Goal: Information Seeking & Learning: Find specific page/section

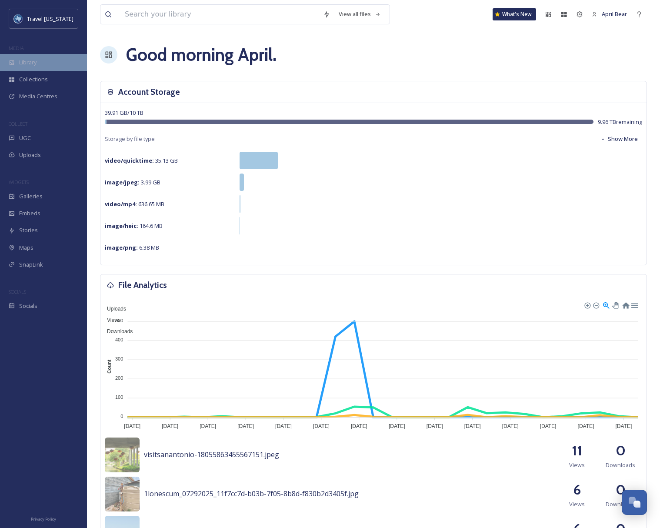
click at [31, 65] on span "Library" at bounding box center [27, 62] width 17 height 8
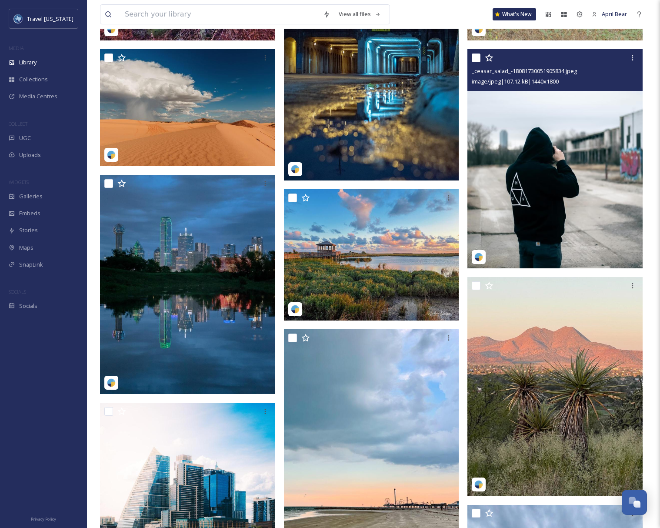
scroll to position [391, 0]
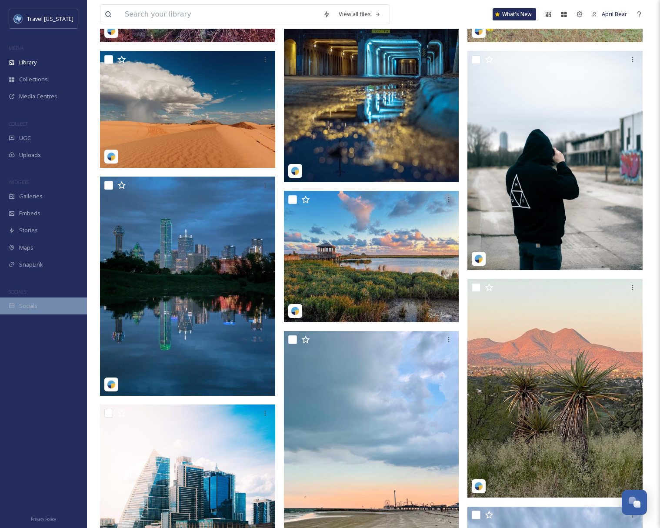
click at [20, 312] on div "Socials" at bounding box center [43, 305] width 87 height 17
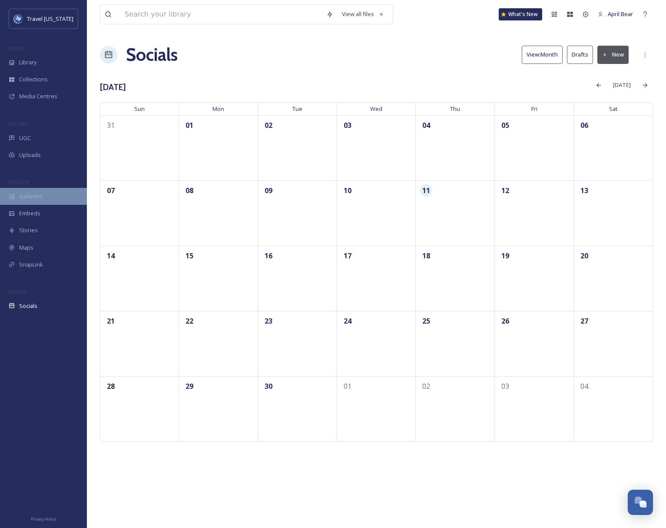
click at [24, 193] on span "Galleries" at bounding box center [30, 196] width 23 height 8
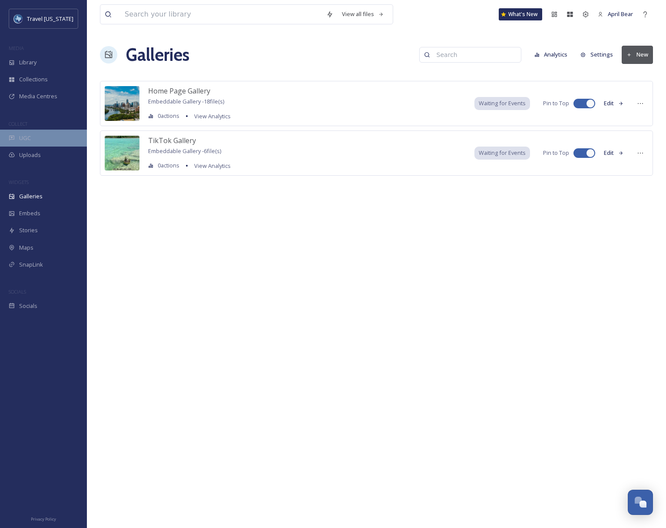
click at [30, 136] on span "UGC" at bounding box center [25, 138] width 12 height 8
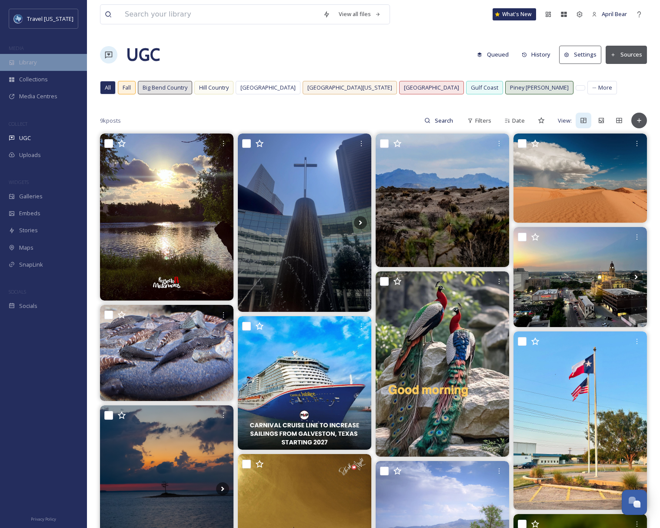
click at [28, 64] on span "Library" at bounding box center [27, 62] width 17 height 8
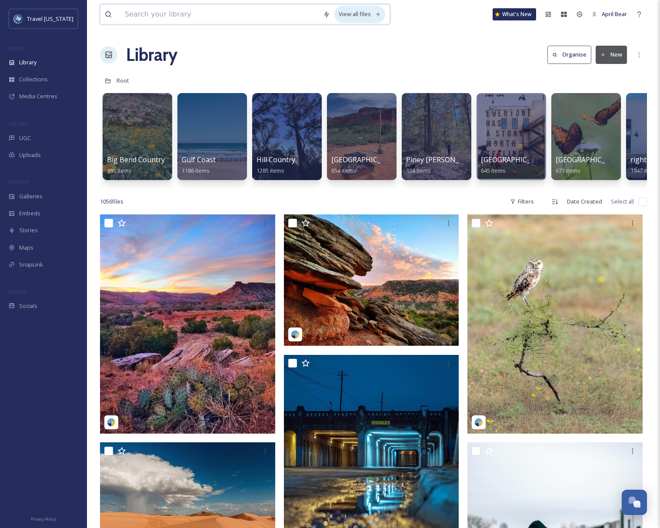
click at [375, 13] on icon at bounding box center [378, 15] width 6 height 6
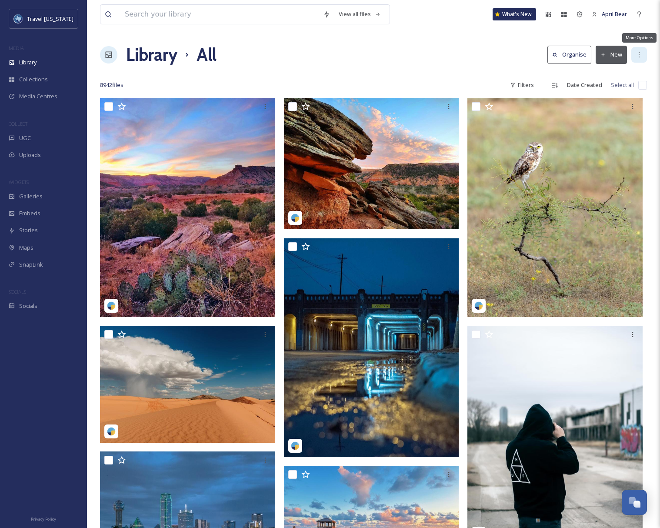
click at [640, 57] on icon at bounding box center [639, 54] width 7 height 7
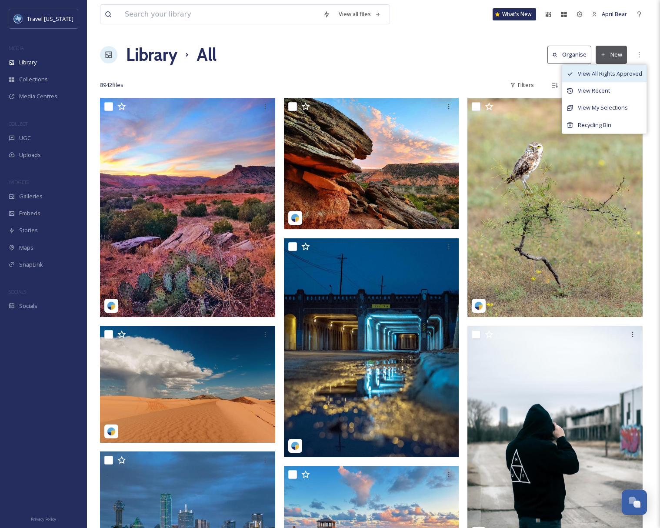
click at [625, 76] on span "View All Rights Approved" at bounding box center [610, 74] width 64 height 8
click at [603, 76] on span "View All Rights Approved" at bounding box center [610, 74] width 64 height 8
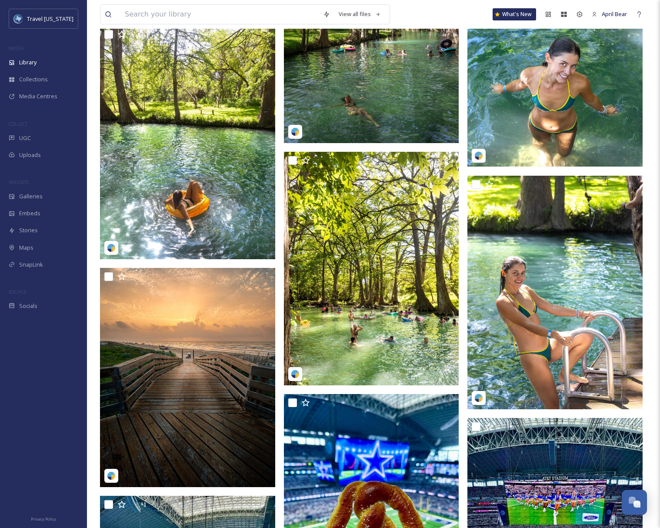
scroll to position [8956, 0]
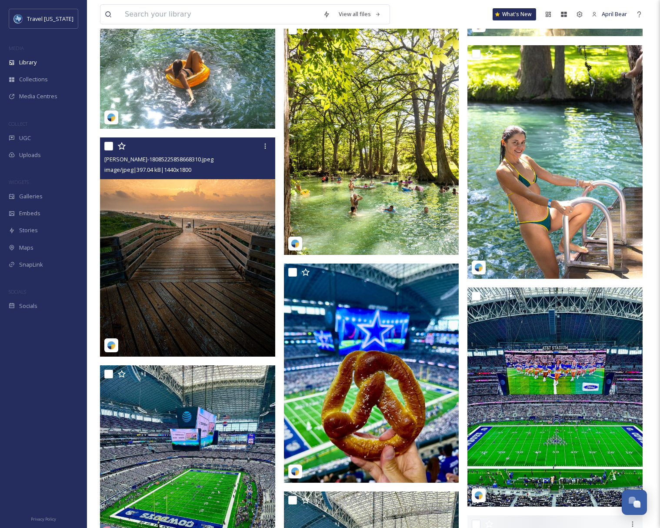
click at [190, 273] on img at bounding box center [187, 246] width 175 height 219
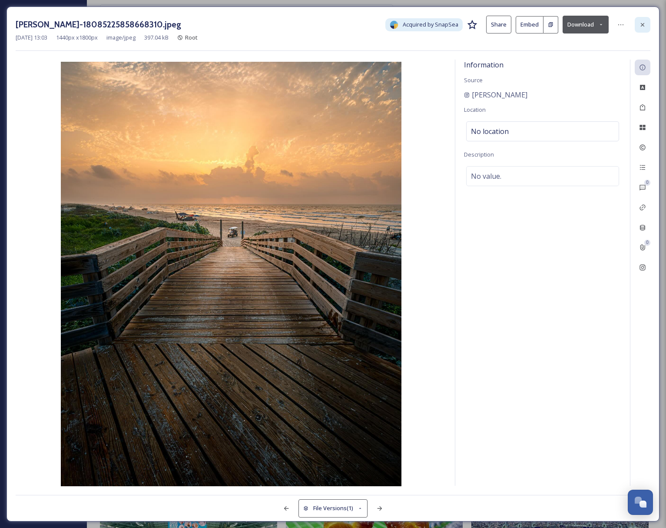
click at [645, 24] on icon at bounding box center [643, 24] width 7 height 7
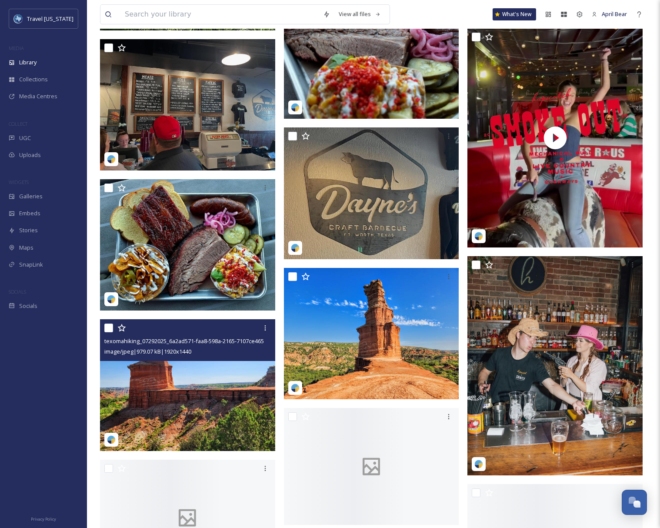
scroll to position [29239, 0]
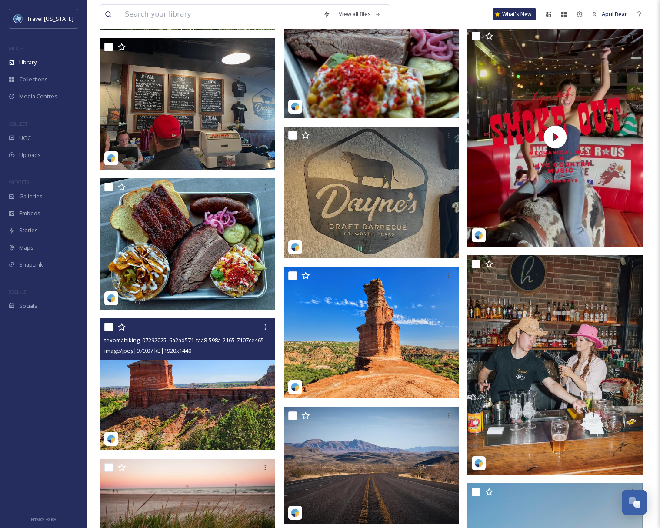
click at [193, 400] on img at bounding box center [187, 383] width 175 height 131
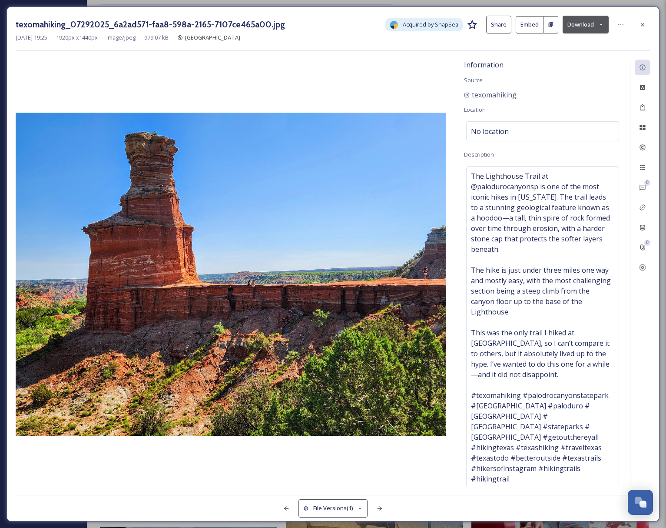
click at [408, 54] on div "texomahiking_07292025_6a2ad571-faa8-598a-2165-7107ce465a00.jpg Acquired by Snap…" at bounding box center [333, 264] width 653 height 515
click at [644, 26] on icon at bounding box center [643, 24] width 7 height 7
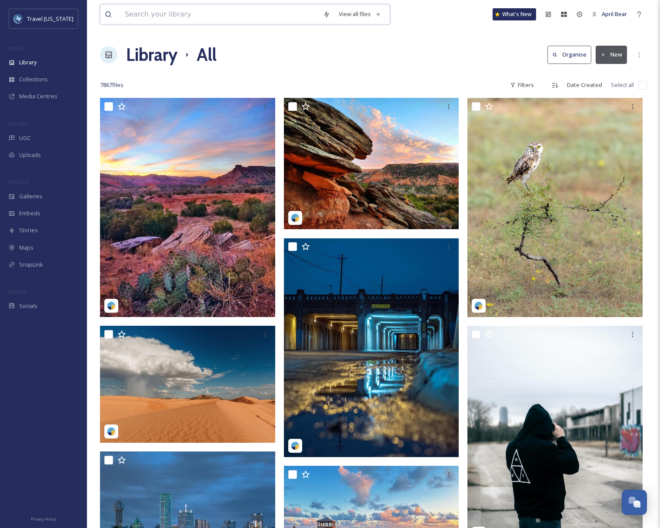
click at [126, 13] on input at bounding box center [219, 14] width 198 height 19
type input "wine"
click at [430, 62] on div "Library All Organise New" at bounding box center [373, 55] width 547 height 26
click at [354, 14] on div "Search Press Enter to search" at bounding box center [371, 14] width 37 height 17
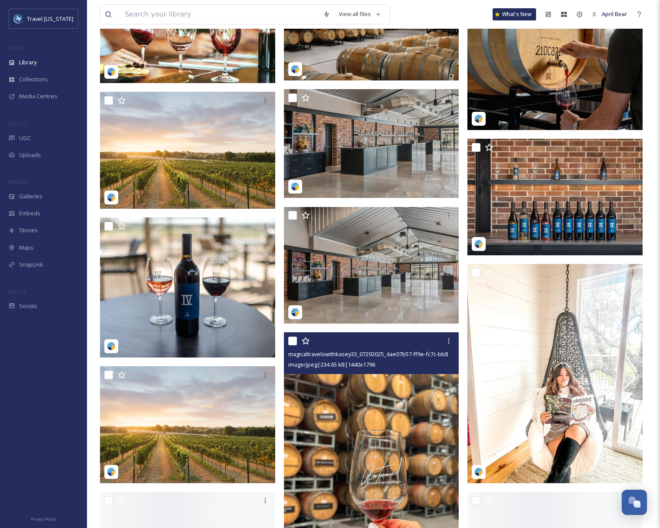
scroll to position [4217, 0]
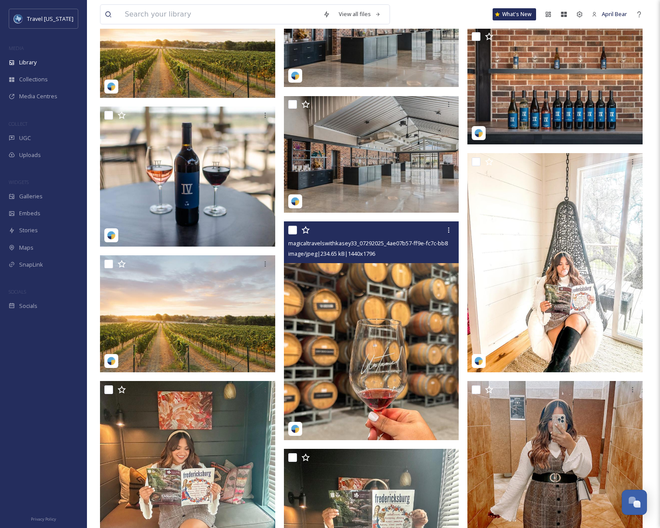
click at [373, 376] on img at bounding box center [371, 330] width 175 height 219
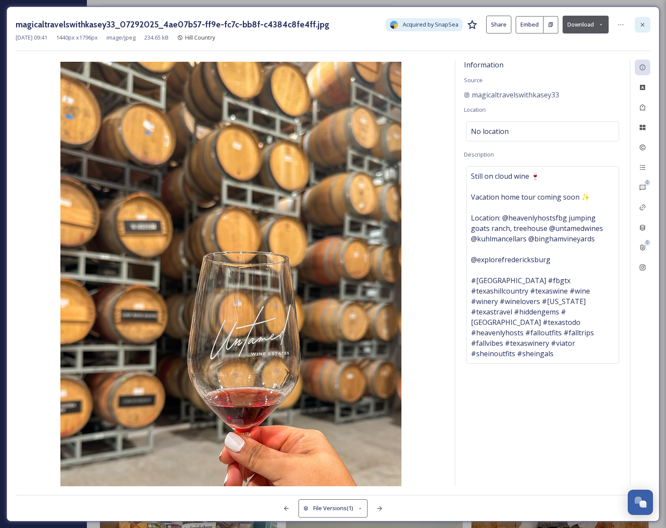
click at [645, 19] on div at bounding box center [643, 25] width 16 height 16
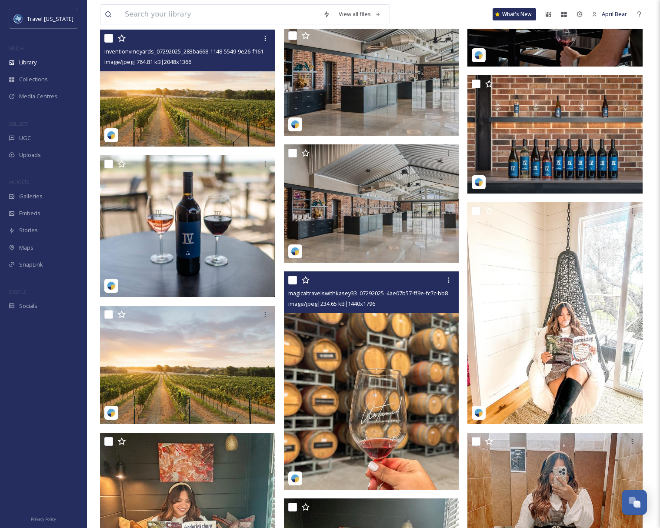
click at [185, 101] on img at bounding box center [187, 88] width 175 height 117
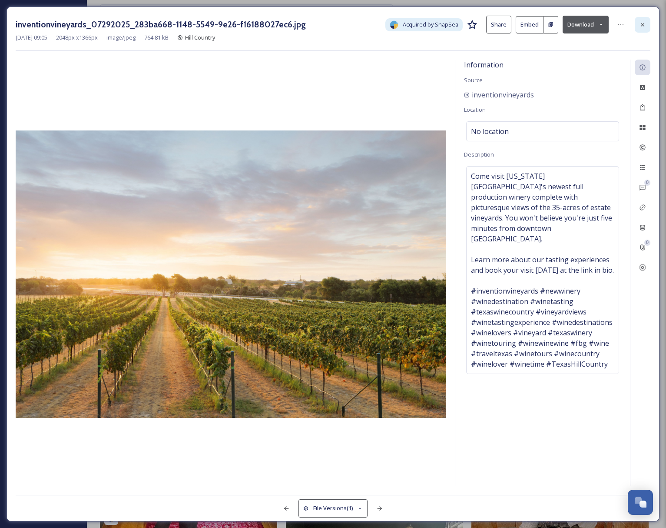
click at [647, 26] on div at bounding box center [643, 25] width 16 height 16
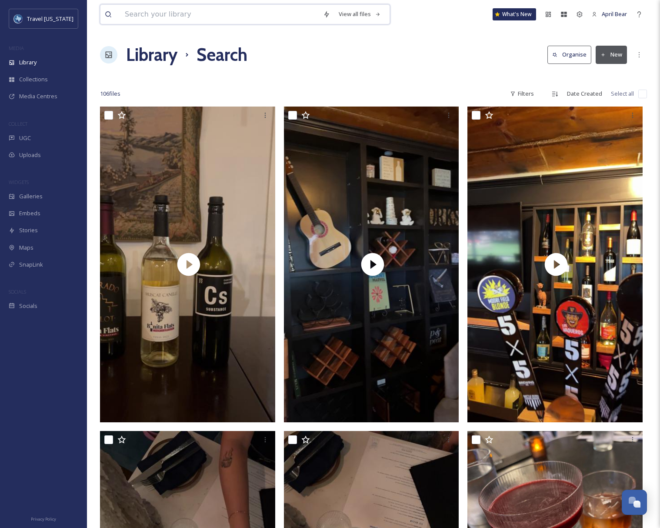
click at [174, 10] on input at bounding box center [219, 14] width 198 height 19
type input "night"
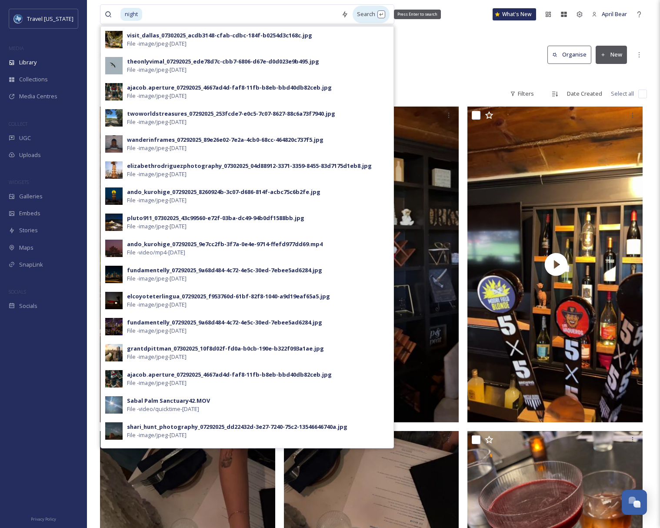
click at [358, 10] on div "Search Press Enter to search" at bounding box center [371, 14] width 37 height 17
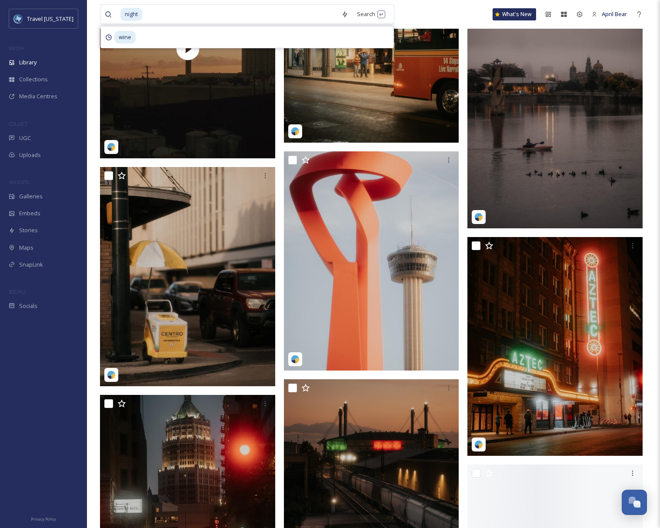
scroll to position [14217, 0]
